Goal: Information Seeking & Learning: Learn about a topic

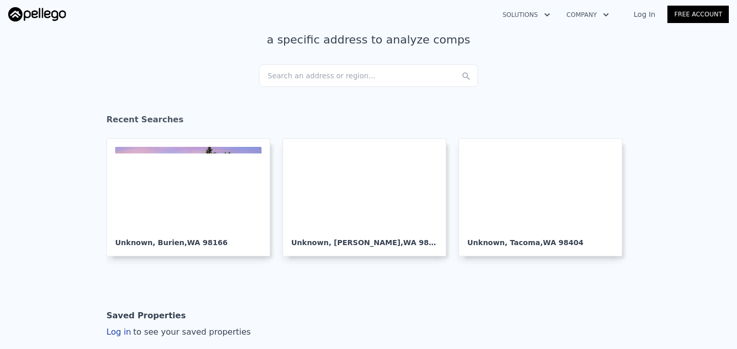
scroll to position [78, 0]
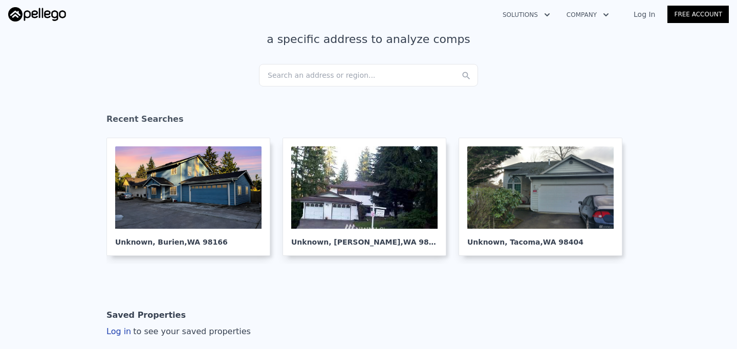
click at [330, 72] on div "Search an address or region..." at bounding box center [368, 75] width 219 height 23
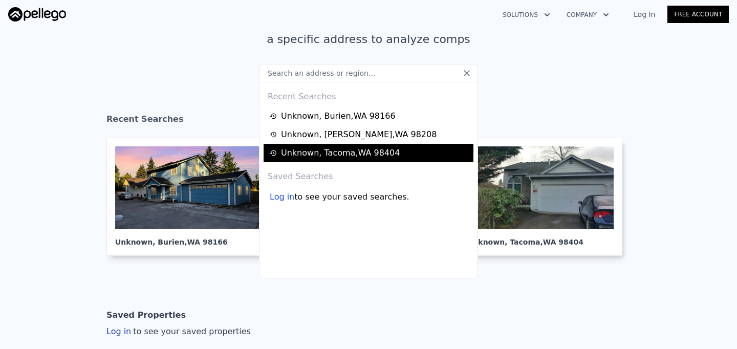
click at [304, 156] on div "Unknown , Tacoma , WA 98404" at bounding box center [340, 153] width 119 height 12
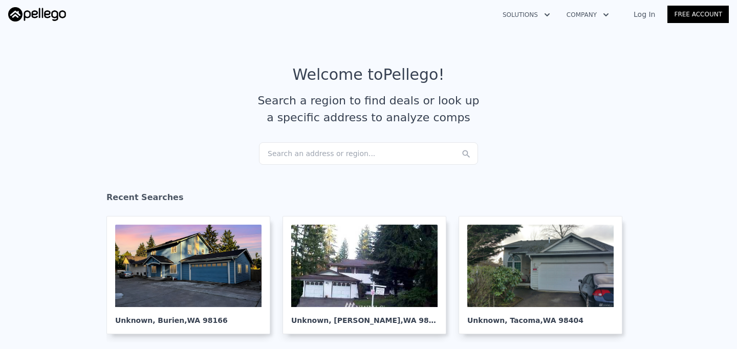
click at [350, 155] on div "Search an address or region..." at bounding box center [368, 153] width 219 height 23
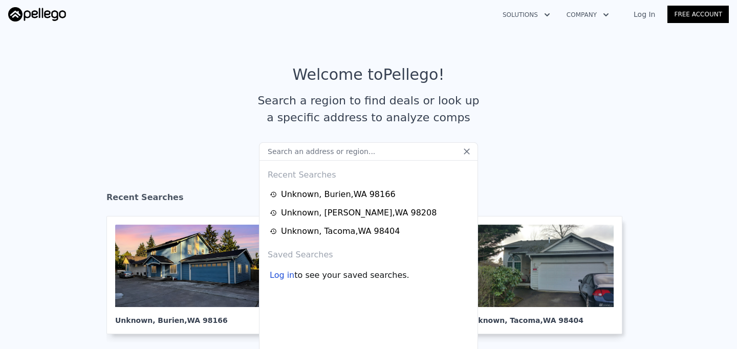
click at [334, 147] on input "text" at bounding box center [368, 151] width 219 height 18
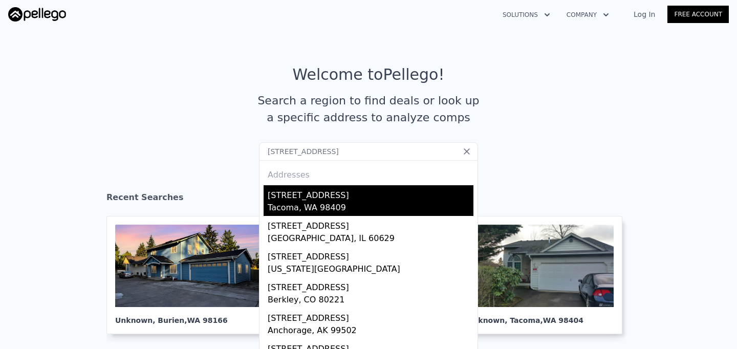
type input "[STREET_ADDRESS]"
click at [335, 200] on div "[STREET_ADDRESS]" at bounding box center [371, 193] width 206 height 16
